Goal: Check status: Check status

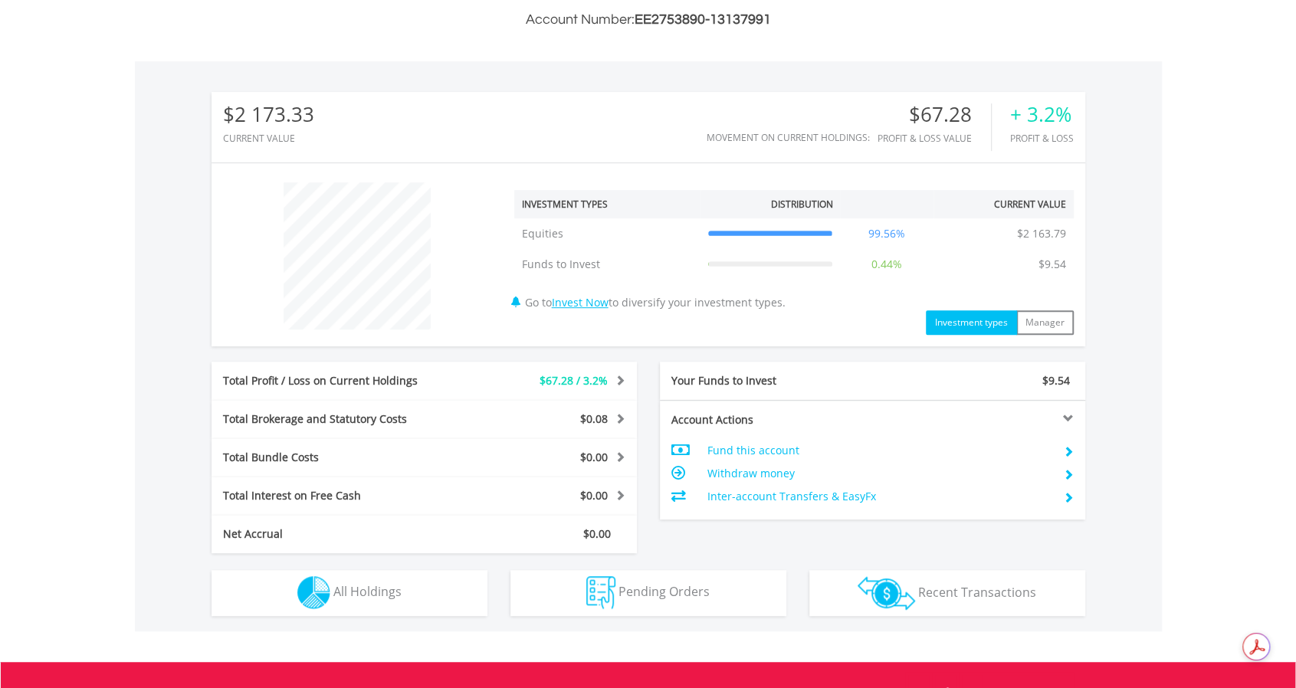
scroll to position [460, 0]
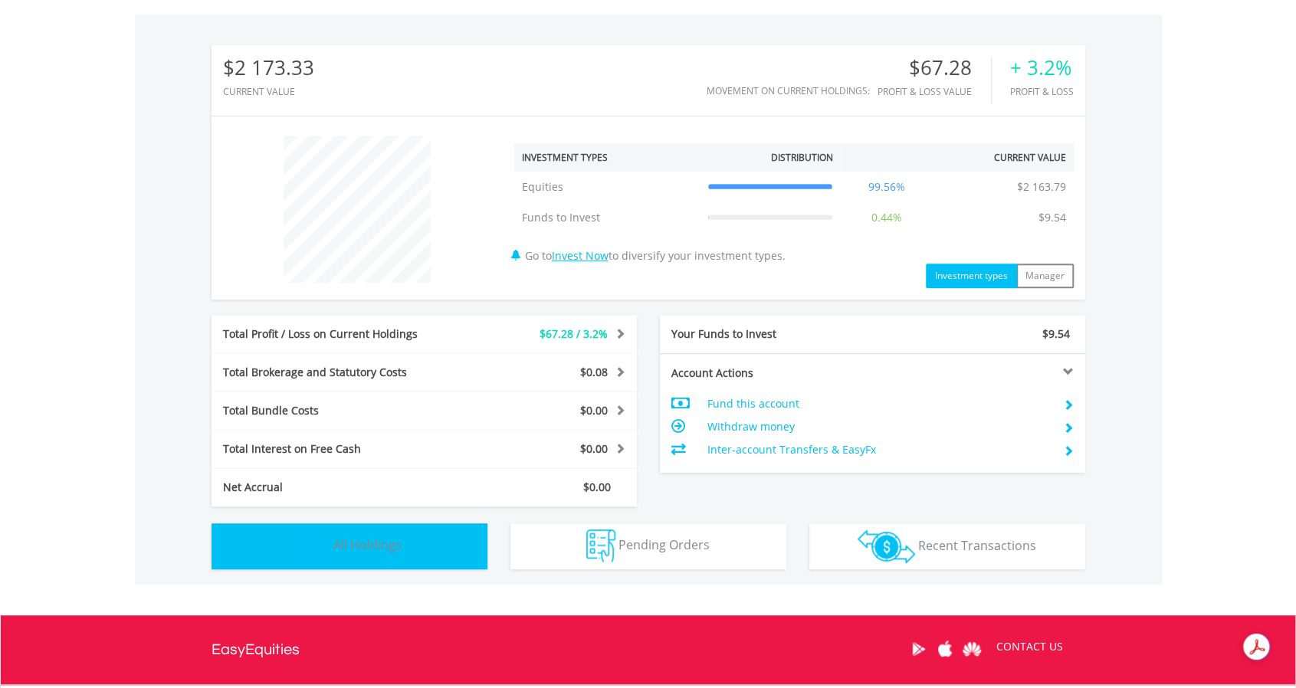
click at [395, 556] on button "Holdings All Holdings" at bounding box center [349, 546] width 276 height 46
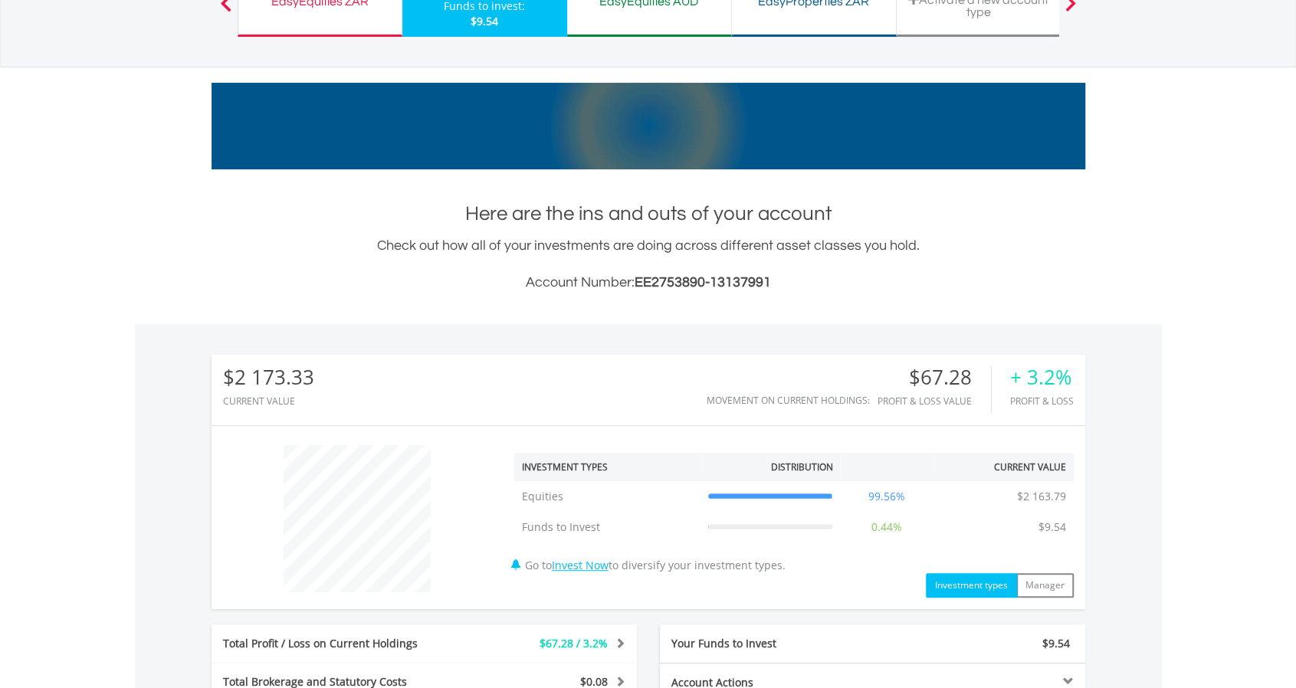
scroll to position [0, 0]
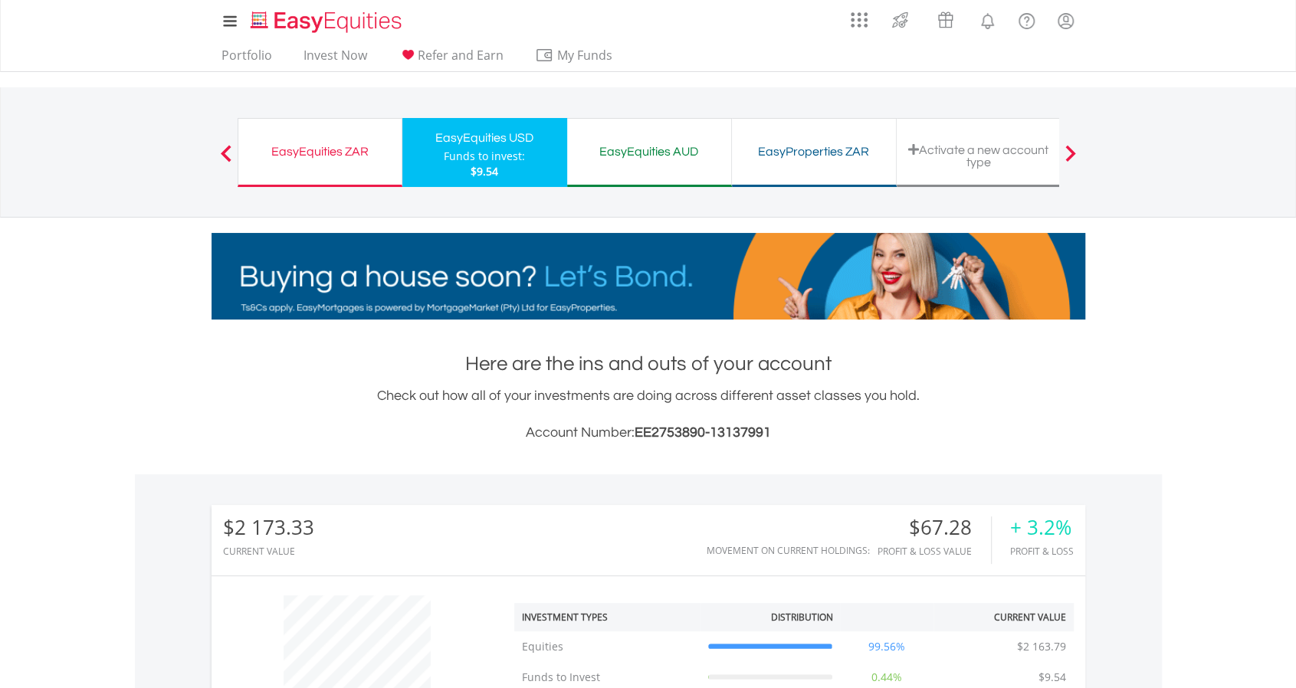
click at [311, 146] on div "EasyEquities ZAR" at bounding box center [320, 151] width 145 height 21
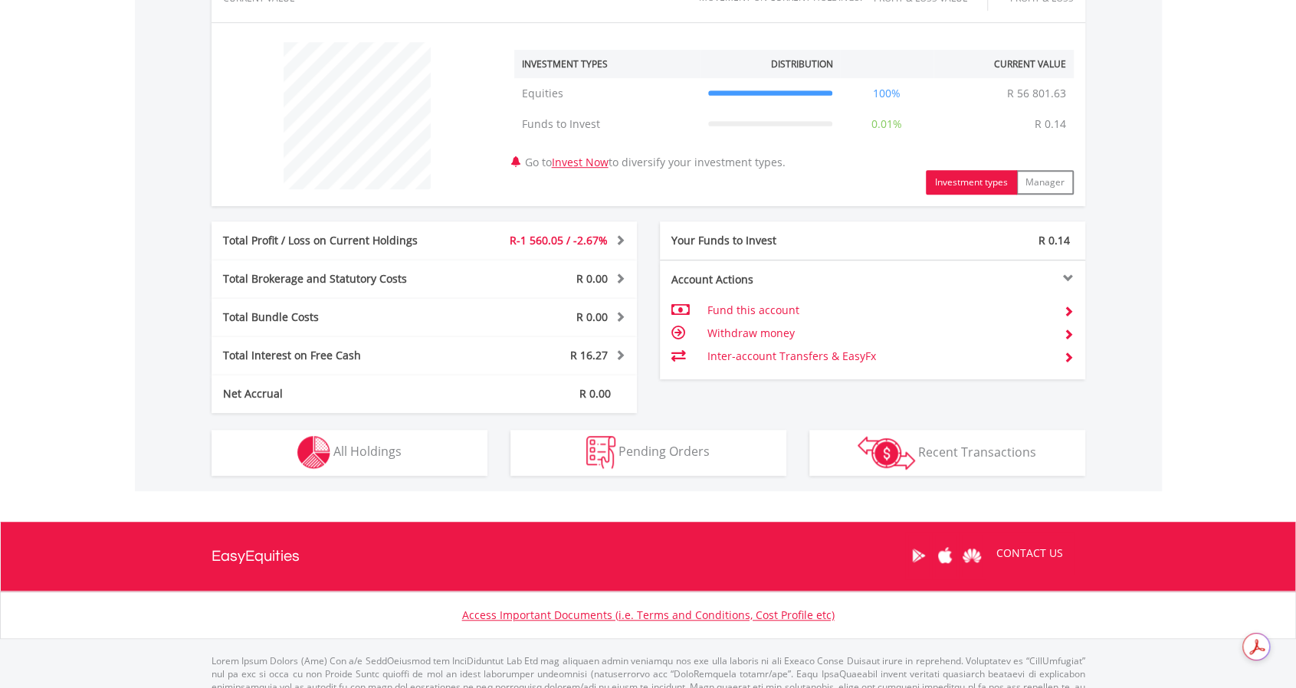
scroll to position [606, 0]
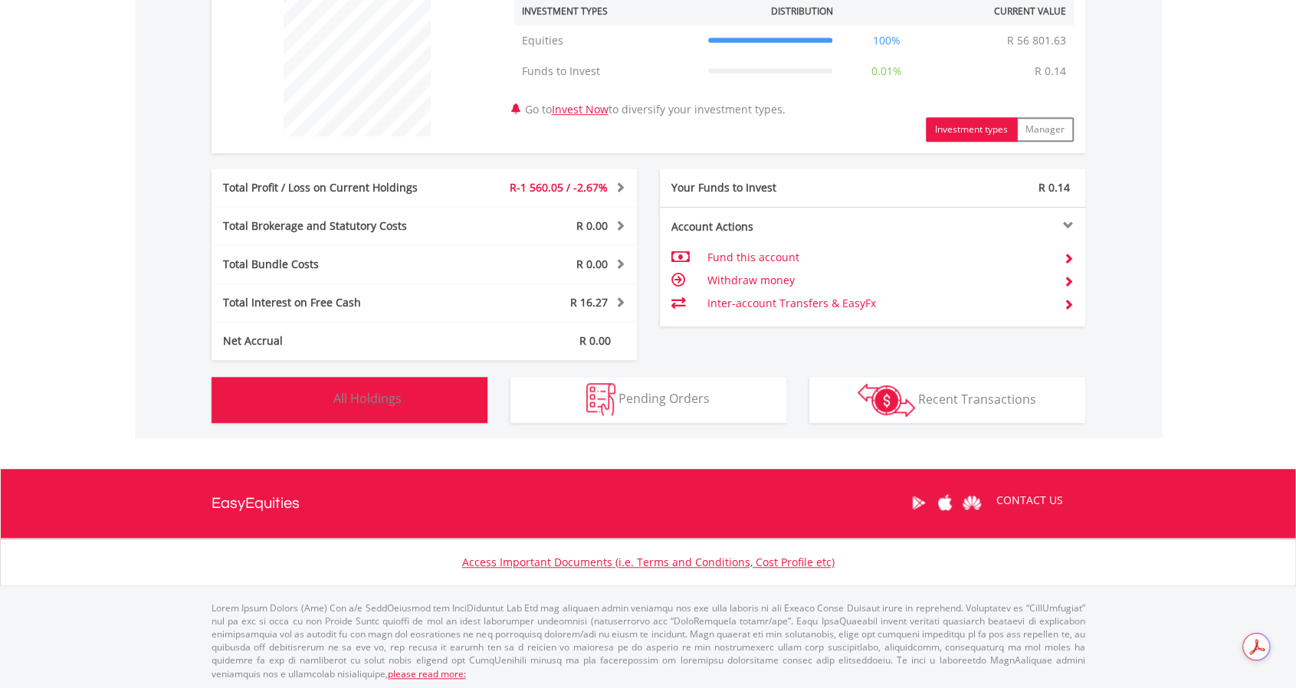
click at [359, 405] on span "All Holdings" at bounding box center [367, 398] width 68 height 17
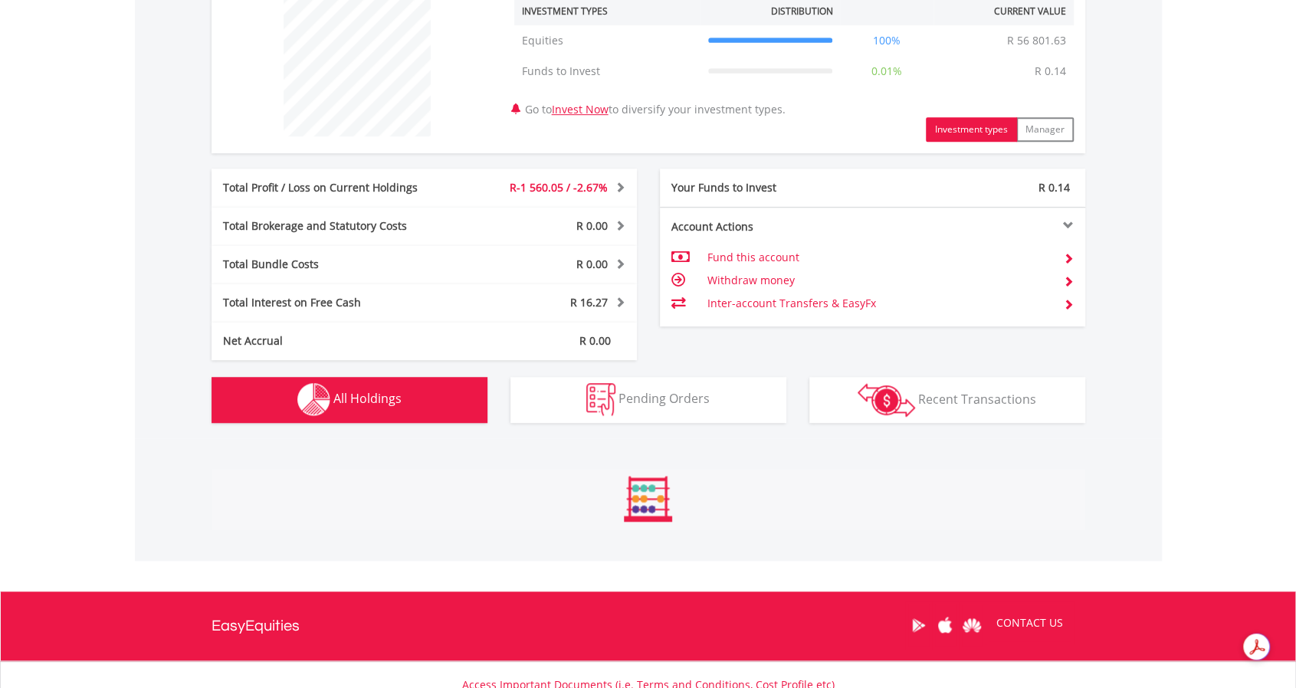
scroll to position [956, 0]
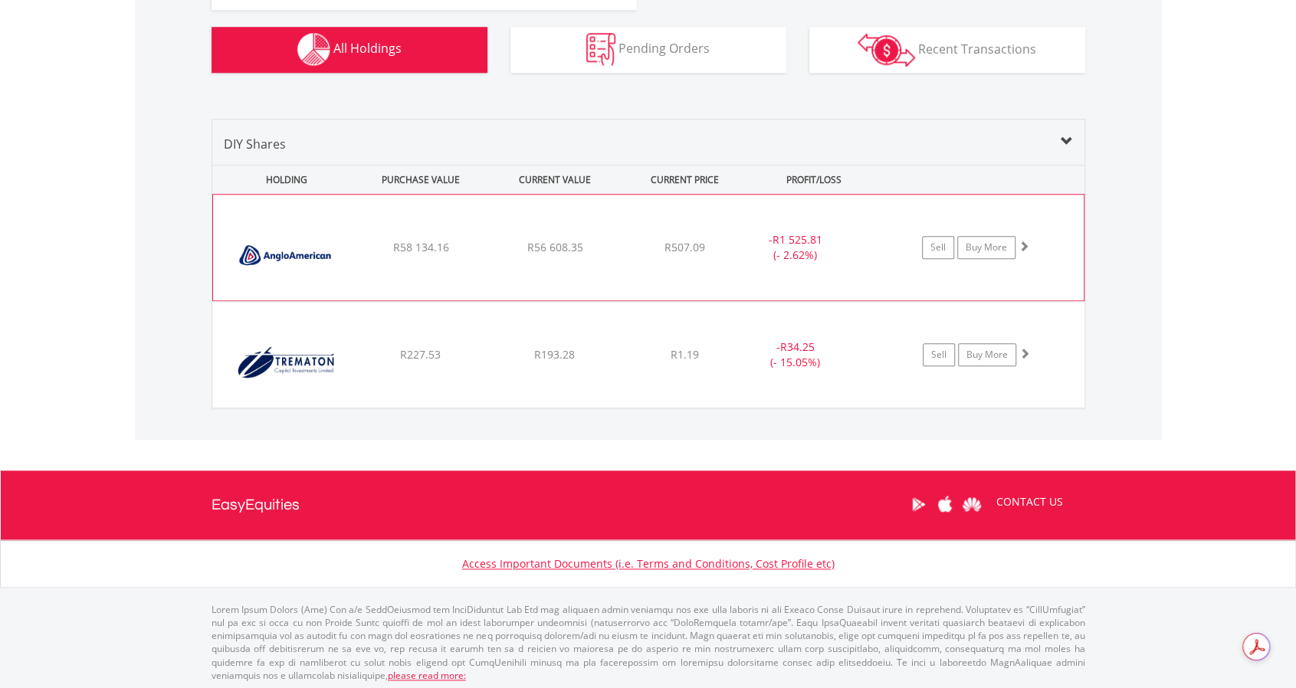
click at [559, 244] on span "R56 608.35" at bounding box center [554, 247] width 56 height 15
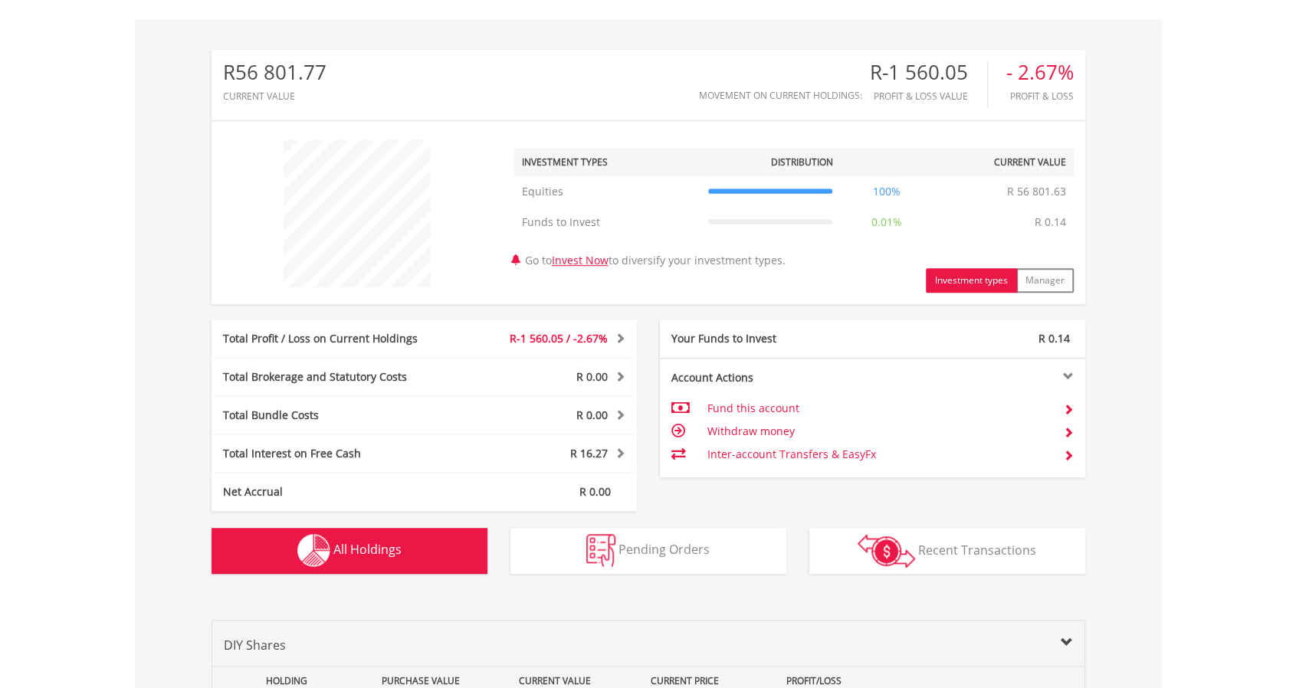
scroll to position [460, 0]
